Goal: Information Seeking & Learning: Learn about a topic

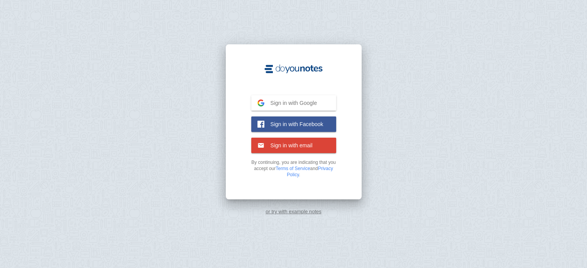
click at [288, 147] on span "Sign in with email" at bounding box center [288, 145] width 48 height 7
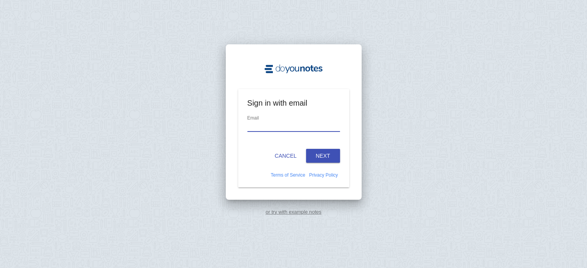
type input "d"
type input "[EMAIL_ADDRESS][DOMAIN_NAME]"
click at [314, 152] on button "Next" at bounding box center [323, 156] width 34 height 14
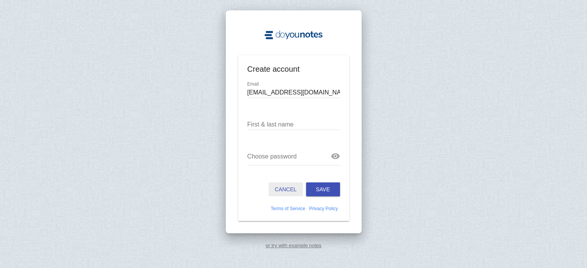
click at [287, 184] on button "Cancel" at bounding box center [286, 190] width 34 height 14
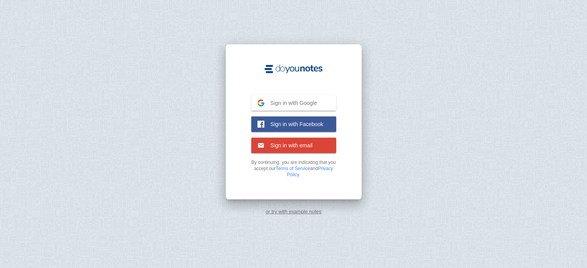
click at [323, 149] on button "Sign in with email Email" at bounding box center [293, 145] width 85 height 15
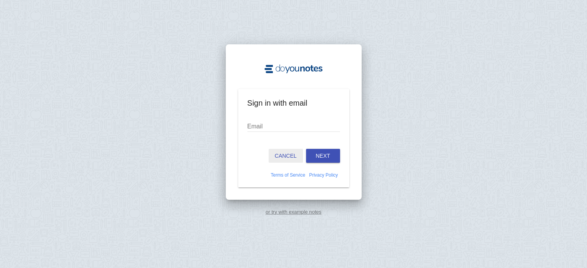
click at [293, 157] on button "Cancel" at bounding box center [286, 156] width 34 height 14
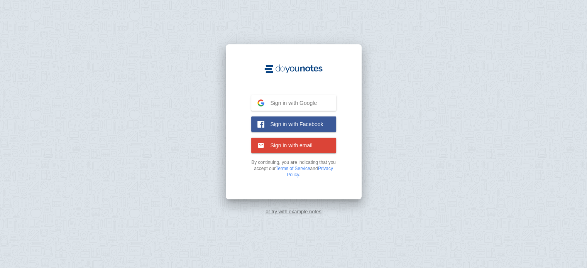
click at [318, 107] on button "Sign in with Google Google" at bounding box center [293, 102] width 85 height 15
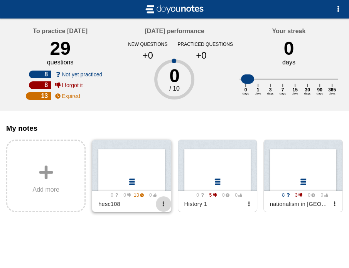
click at [164, 212] on button "button" at bounding box center [163, 203] width 15 height 15
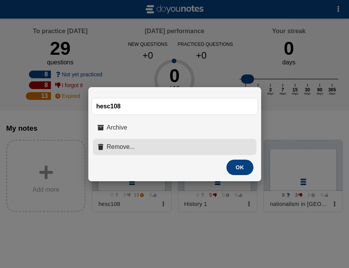
click at [162, 145] on button "Remove..." at bounding box center [175, 147] width 164 height 16
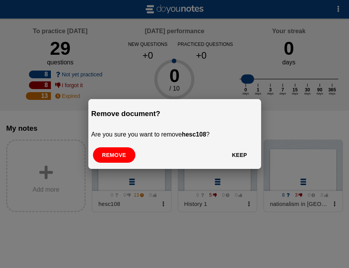
click at [122, 155] on button "Remove" at bounding box center [114, 154] width 42 height 15
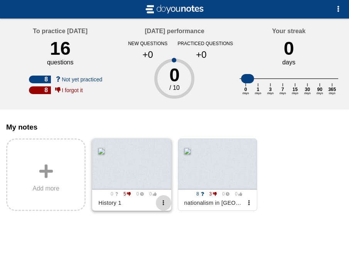
click at [164, 205] on span "button" at bounding box center [163, 202] width 5 height 5
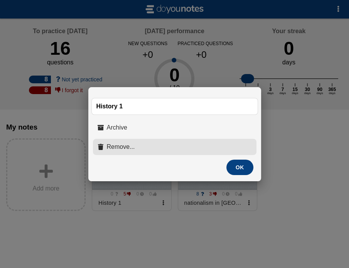
click at [163, 148] on button "Remove..." at bounding box center [175, 147] width 164 height 16
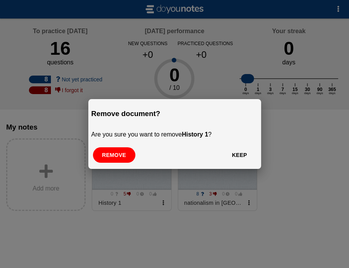
click at [117, 156] on button "Remove" at bounding box center [114, 154] width 42 height 15
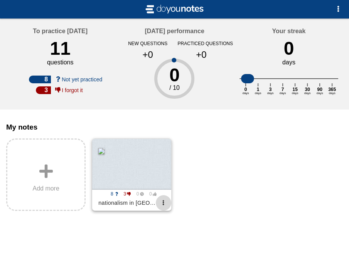
click at [165, 205] on span "button" at bounding box center [163, 202] width 5 height 5
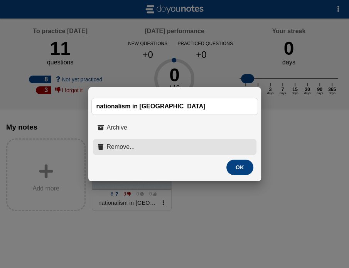
click at [133, 148] on button "Remove..." at bounding box center [175, 147] width 164 height 16
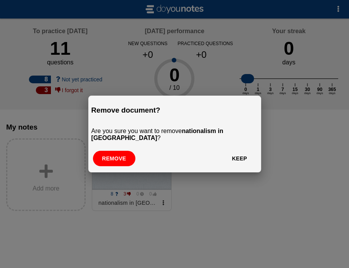
click at [117, 147] on div "Remove document? Are you sure you want to remove nationalism in europe ? Remove…" at bounding box center [174, 134] width 173 height 77
click at [119, 153] on button "Remove" at bounding box center [114, 158] width 42 height 15
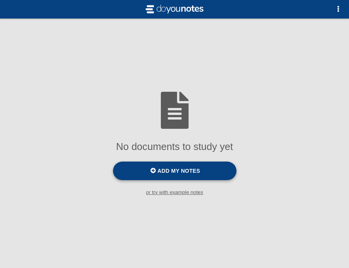
click at [154, 173] on span at bounding box center [153, 170] width 5 height 5
click at [0, 0] on input "Add my notes" at bounding box center [0, 0] width 0 height 0
click at [184, 173] on span "Add my notes" at bounding box center [178, 171] width 42 height 6
click at [0, 0] on input "Add my notes" at bounding box center [0, 0] width 0 height 0
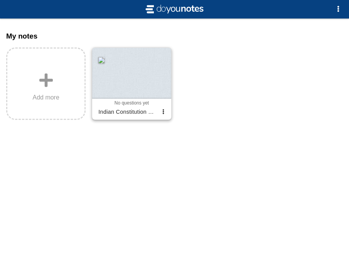
click at [142, 76] on div at bounding box center [131, 73] width 79 height 51
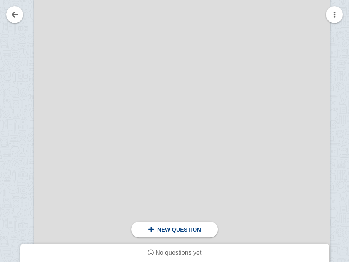
scroll to position [201, 40]
click at [200, 227] on div "New question" at bounding box center [175, 230] width 56 height 7
click at [141, 229] on div "New question" at bounding box center [174, 230] width 87 height 16
click at [12, 80] on div at bounding box center [8, 147] width 52 height 419
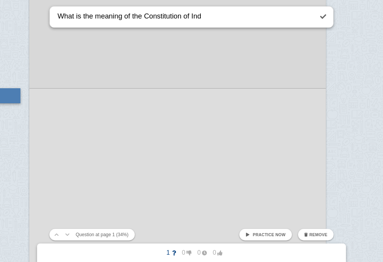
click at [258, 21] on textarea "What is the meaning of the Constitution of Ind" at bounding box center [184, 17] width 257 height 21
type textarea "What is the meaning of the Constitution of India?"
click at [329, 19] on link at bounding box center [323, 16] width 17 height 17
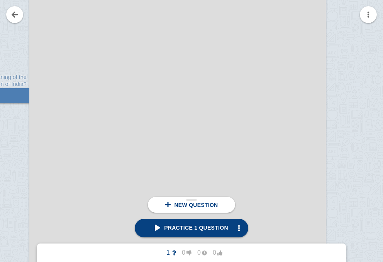
click at [193, 208] on span "New question" at bounding box center [196, 205] width 44 height 6
click at [19, 173] on div at bounding box center [4, 163] width 52 height 419
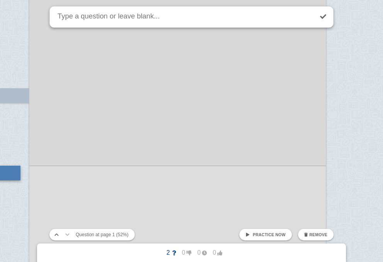
scroll to position [262, 28]
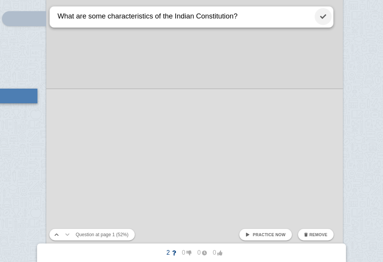
click at [327, 10] on link at bounding box center [323, 16] width 17 height 17
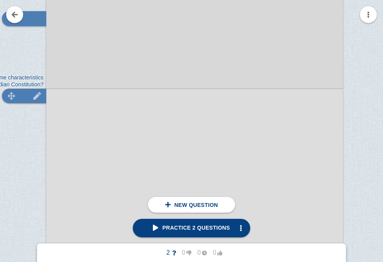
click at [34, 95] on img at bounding box center [37, 95] width 19 height 7
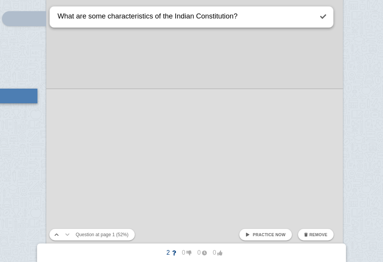
click at [151, 17] on textarea "What are some characteristics of the Indian Constitution?" at bounding box center [184, 17] width 257 height 21
type textarea "What are some characteristics/features of the Indian Constitution?"
click at [325, 19] on link at bounding box center [323, 16] width 17 height 17
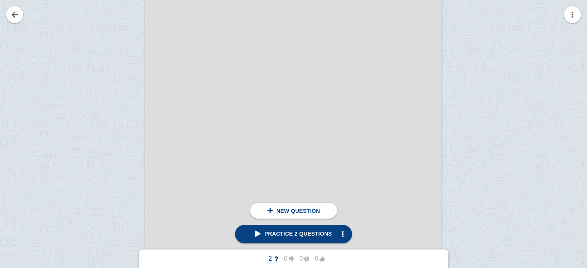
scroll to position [709, 0]
click at [120, 55] on div at bounding box center [119, 89] width 52 height 419
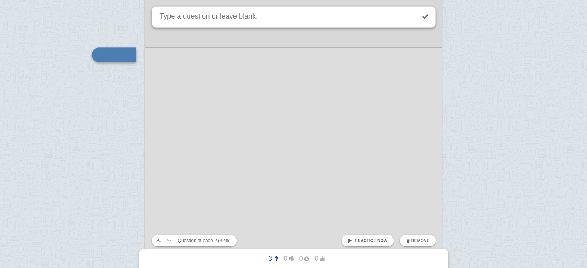
scroll to position [667, 0]
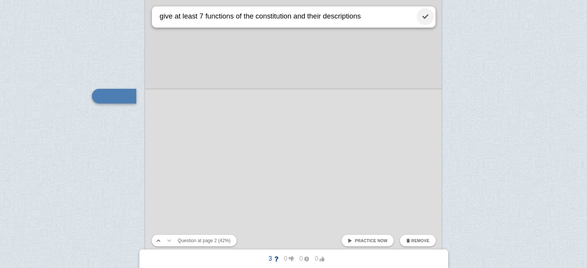
type textarea "give at least 7 functions of the constitution and their descriptions"
click at [426, 15] on link at bounding box center [425, 16] width 17 height 17
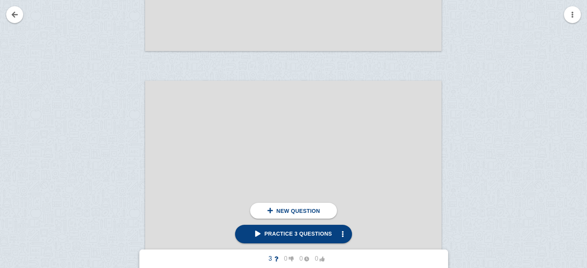
scroll to position [928, 0]
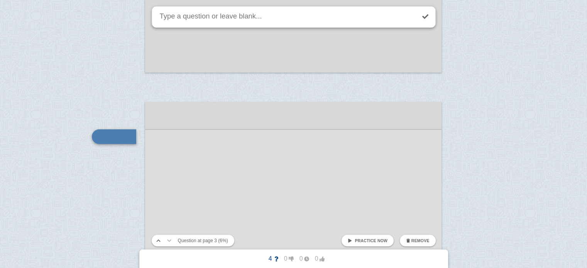
scroll to position [968, 0]
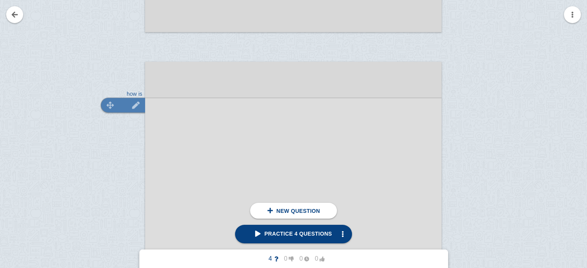
click at [136, 103] on img at bounding box center [136, 105] width 19 height 7
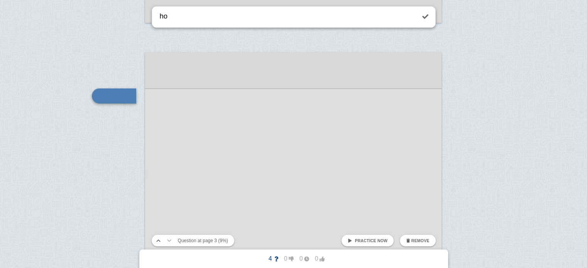
type textarea "h"
click at [228, 18] on textarea "how is" at bounding box center [286, 17] width 257 height 21
click at [291, 18] on textarea "how is" at bounding box center [286, 17] width 257 height 21
click at [315, 18] on textarea "how is" at bounding box center [286, 17] width 257 height 21
type textarea "What is the biggest salient feature of the Indian Constitution?"
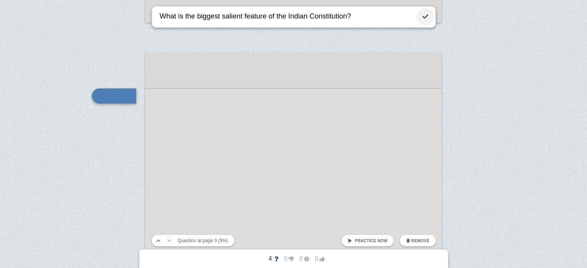
click at [425, 17] on link at bounding box center [425, 16] width 17 height 17
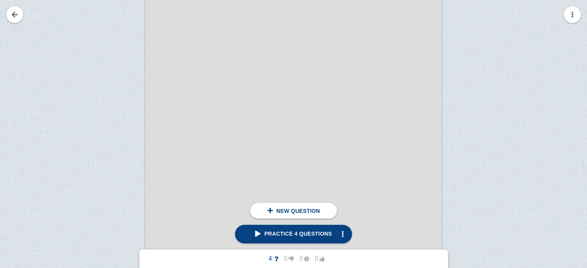
scroll to position [1966, 0]
click at [120, 91] on div at bounding box center [119, 179] width 52 height 419
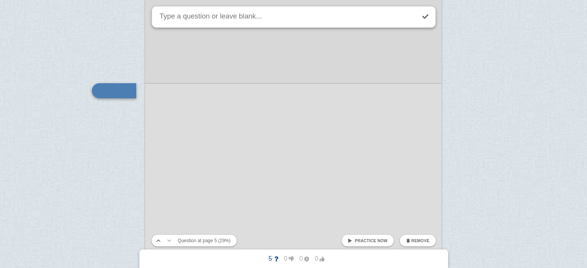
scroll to position [1961, 0]
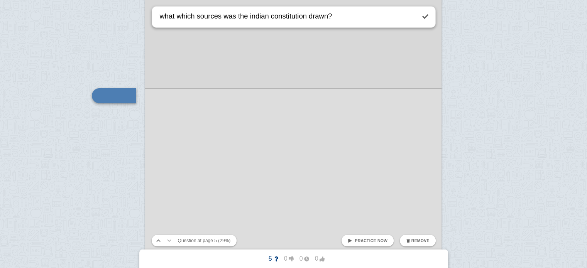
click at [262, 17] on textarea "what which sources was the indian constitution drawn?" at bounding box center [286, 17] width 257 height 21
type textarea "what which sources was the Indian constitution drawn?"
click at [423, 21] on link at bounding box center [425, 16] width 17 height 17
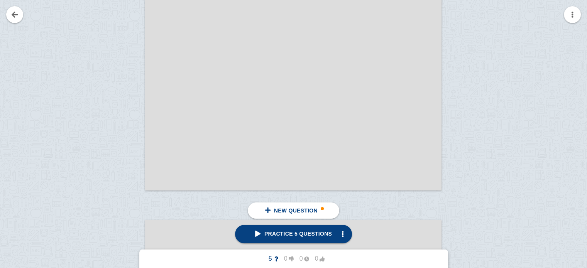
scroll to position [2221, 0]
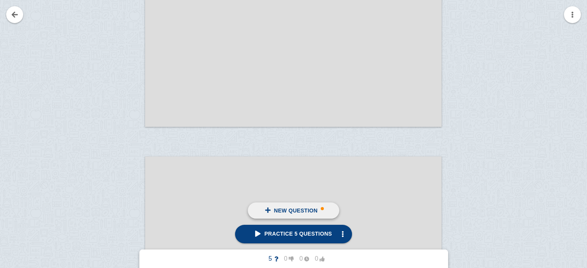
click at [321, 208] on span at bounding box center [322, 208] width 3 height 3
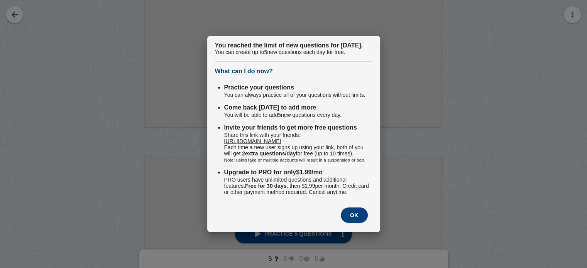
click at [353, 223] on button "OK" at bounding box center [354, 215] width 27 height 15
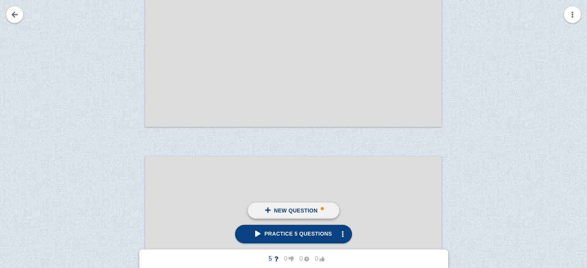
click at [324, 208] on link "New question" at bounding box center [293, 211] width 91 height 16
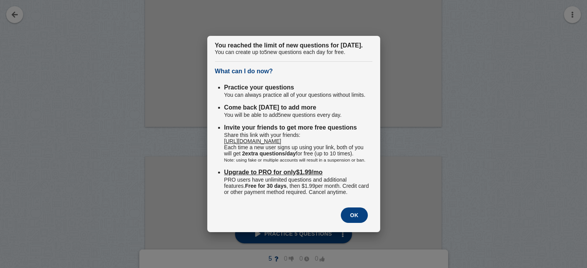
click at [357, 223] on button "OK" at bounding box center [354, 215] width 27 height 15
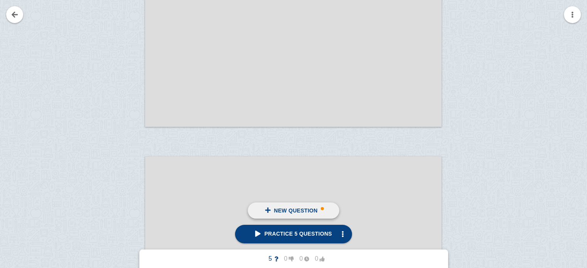
click at [318, 212] on link "New question" at bounding box center [293, 211] width 91 height 16
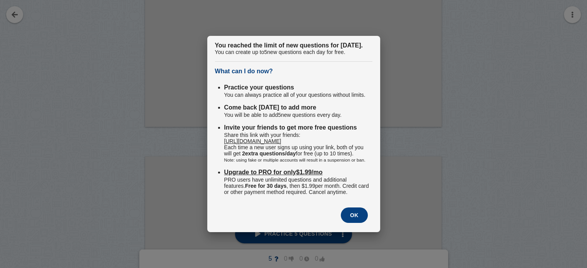
click at [353, 223] on button "OK" at bounding box center [354, 215] width 27 height 15
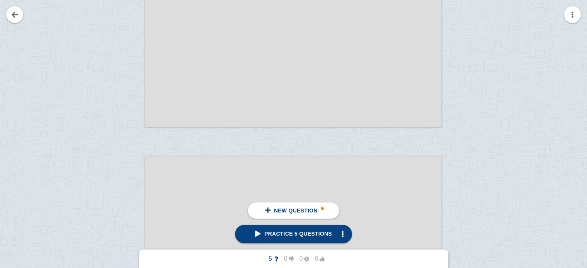
drag, startPoint x: 149, startPoint y: 195, endPoint x: 120, endPoint y: 227, distance: 43.2
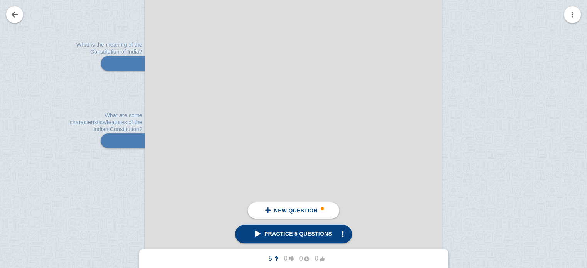
scroll to position [196, 0]
